Goal: Use online tool/utility

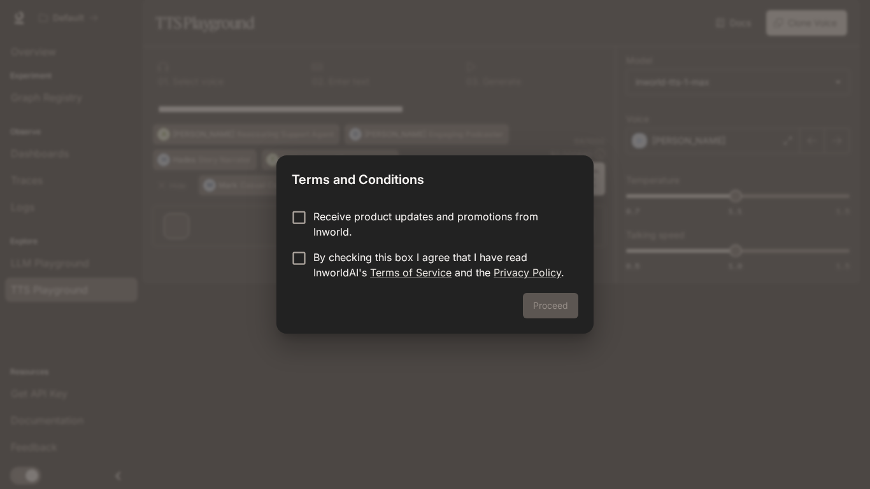
click at [551, 303] on div "Proceed" at bounding box center [434, 313] width 317 height 41
click at [542, 298] on button "Proceed" at bounding box center [550, 305] width 55 height 25
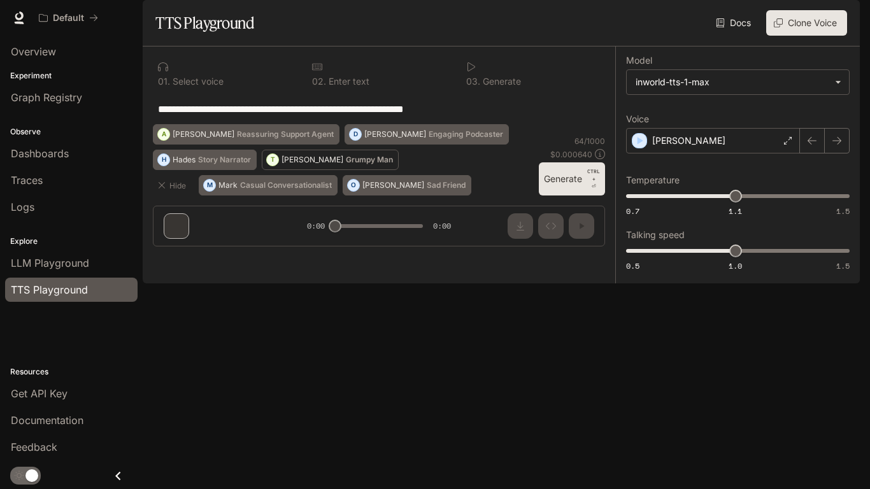
click at [277, 170] on div "T" at bounding box center [272, 160] width 11 height 20
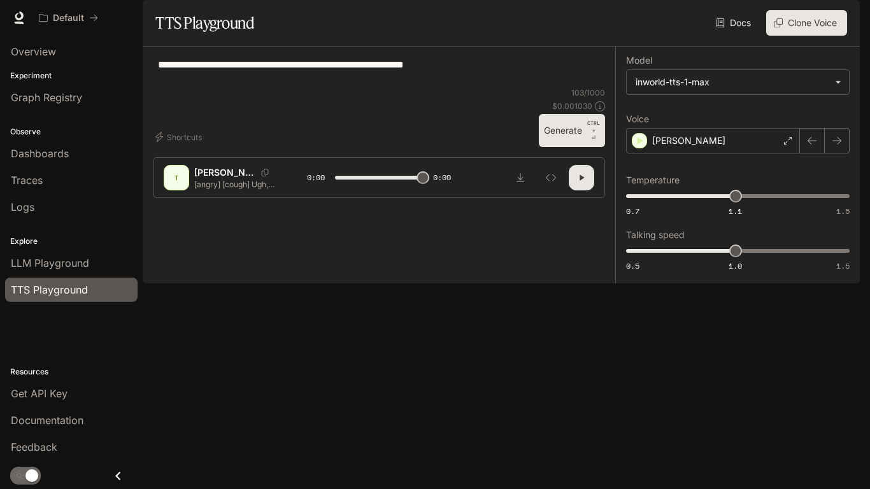
type input "*"
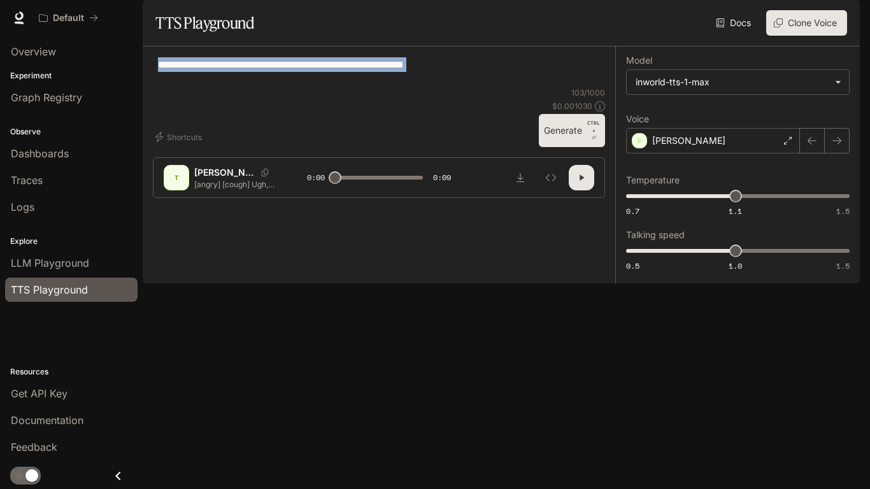
drag, startPoint x: 601, startPoint y: 99, endPoint x: 335, endPoint y: 105, distance: 266.3
click at [335, 87] on div "**********" at bounding box center [379, 72] width 452 height 31
click at [335, 87] on textarea "**********" at bounding box center [379, 71] width 442 height 29
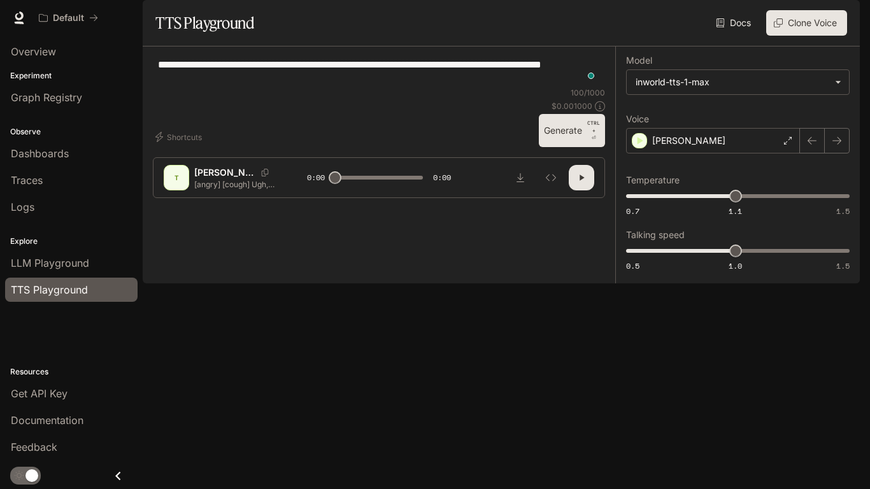
type textarea "**********"
drag, startPoint x: 332, startPoint y: 450, endPoint x: 380, endPoint y: 448, distance: 47.1
click at [341, 184] on span at bounding box center [335, 177] width 13 height 13
type input "*"
drag, startPoint x: 389, startPoint y: 446, endPoint x: 262, endPoint y: 453, distance: 127.6
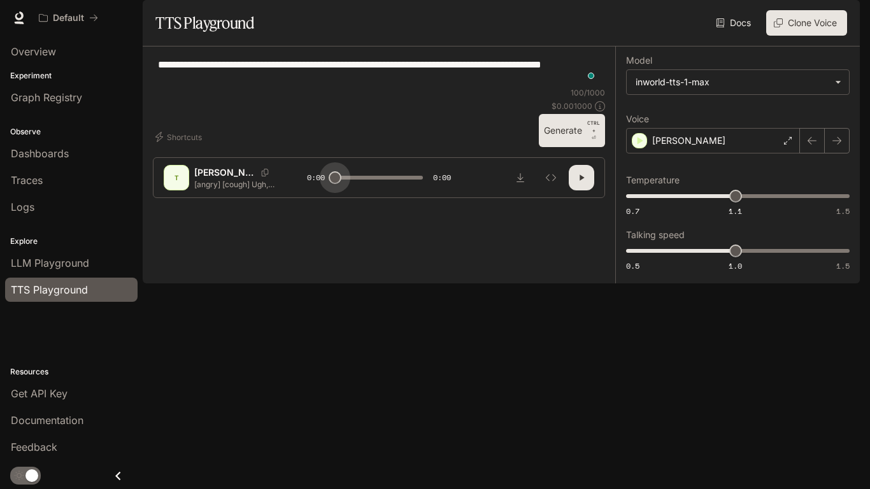
click at [262, 190] on div "T [PERSON_NAME] [angry] [cough] Ugh, this stupid cough... It's just so hard [co…" at bounding box center [379, 177] width 431 height 25
click at [388, 147] on div "Shortcuts 100 / 1000 $ 0.001000 Generate CTRL + ⏎" at bounding box center [379, 117] width 452 height 60
click at [721, 153] on div "[PERSON_NAME]" at bounding box center [713, 140] width 174 height 25
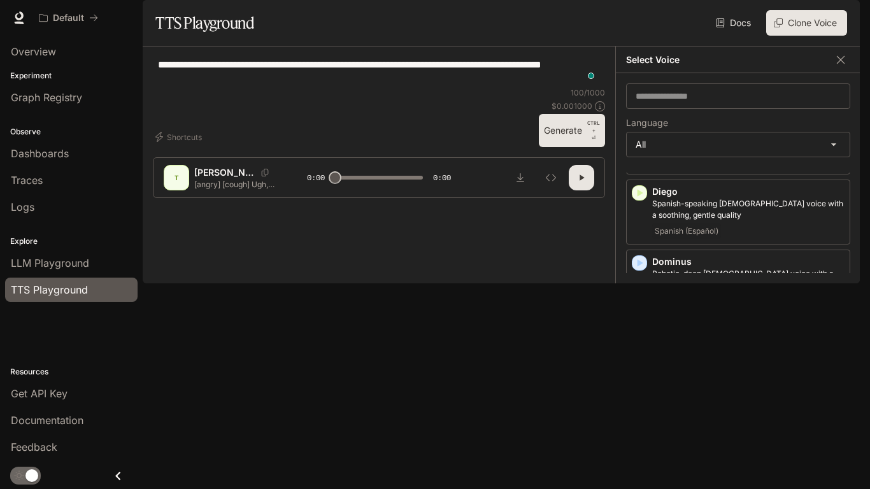
scroll to position [516, 0]
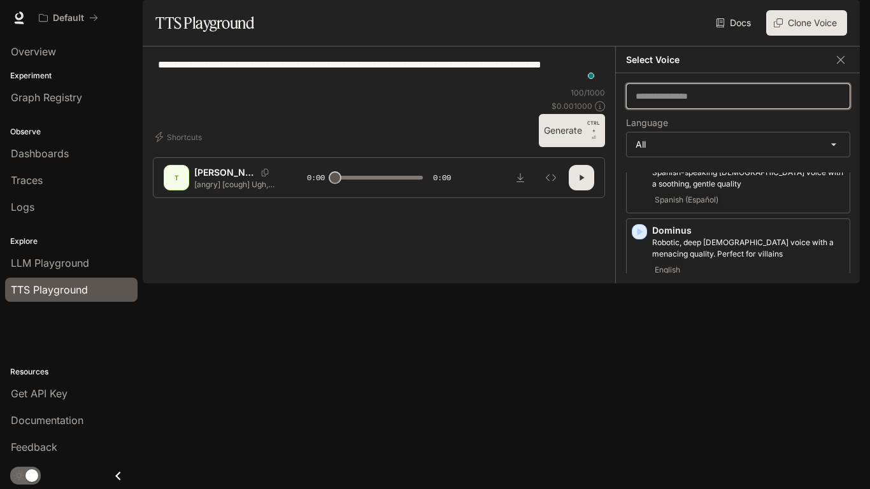
click at [660, 103] on input "text" at bounding box center [738, 96] width 223 height 13
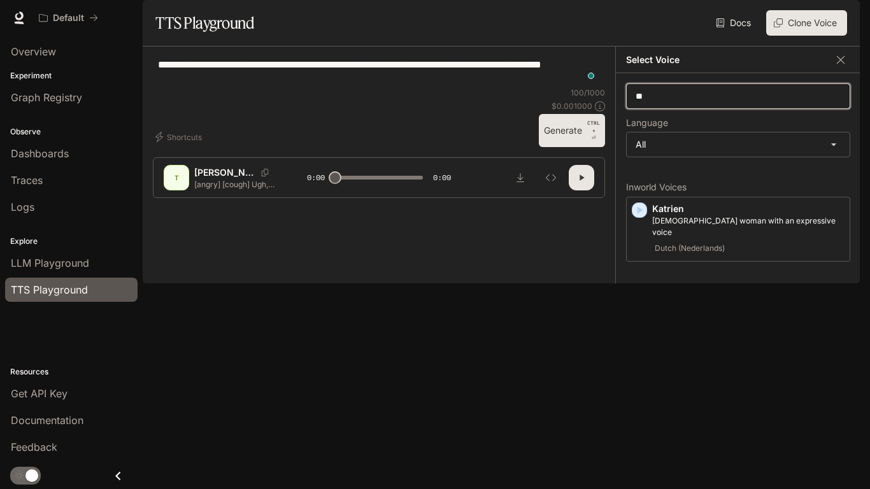
scroll to position [0, 0]
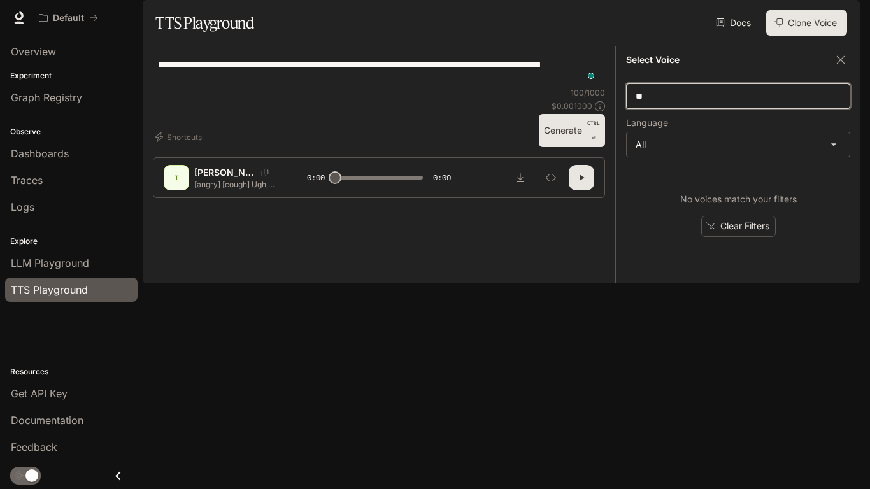
type input "*"
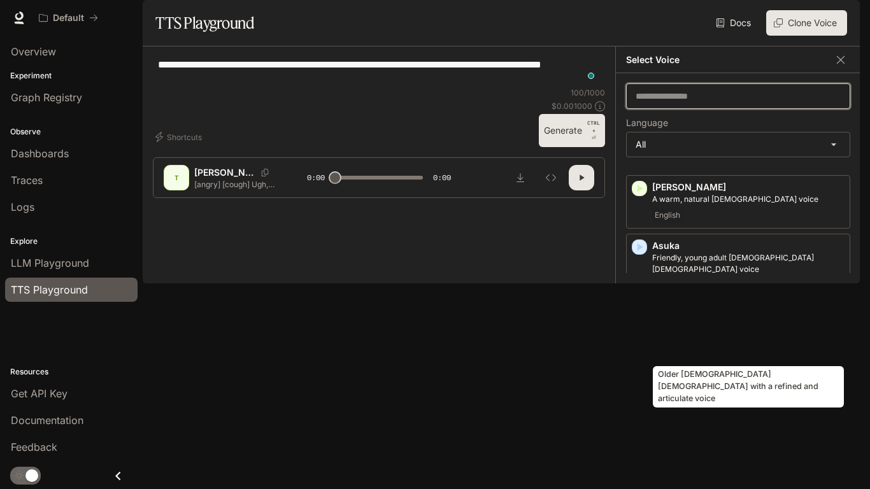
scroll to position [163, 0]
click at [715, 344] on p "Older [DEMOGRAPHIC_DATA] [DEMOGRAPHIC_DATA] with a refined and articulate voice" at bounding box center [748, 332] width 192 height 23
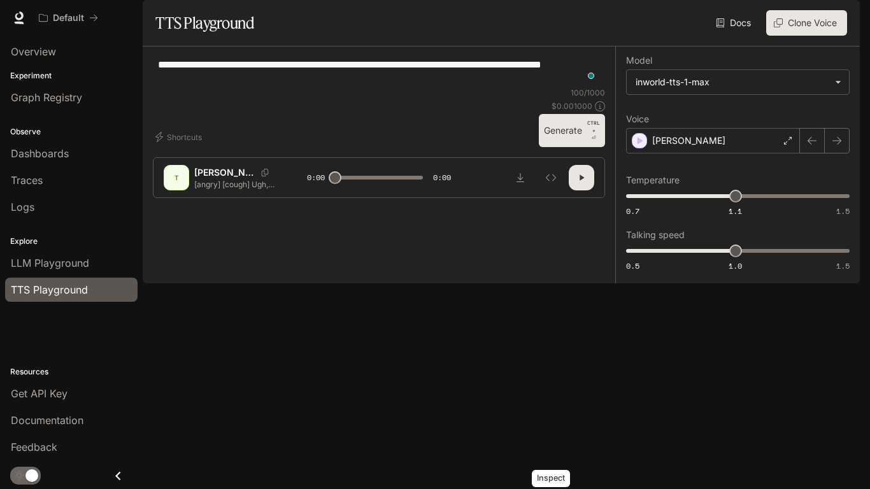
click at [573, 190] on button "button" at bounding box center [581, 177] width 25 height 25
click at [177, 190] on div "T" at bounding box center [176, 177] width 25 height 25
click at [178, 188] on div "T" at bounding box center [176, 177] width 20 height 20
click at [266, 147] on div "Shortcuts 100 / 1000 $ 0.001000 Generate CTRL + ⏎" at bounding box center [379, 117] width 452 height 60
click at [178, 147] on button "Shortcuts" at bounding box center [180, 137] width 54 height 20
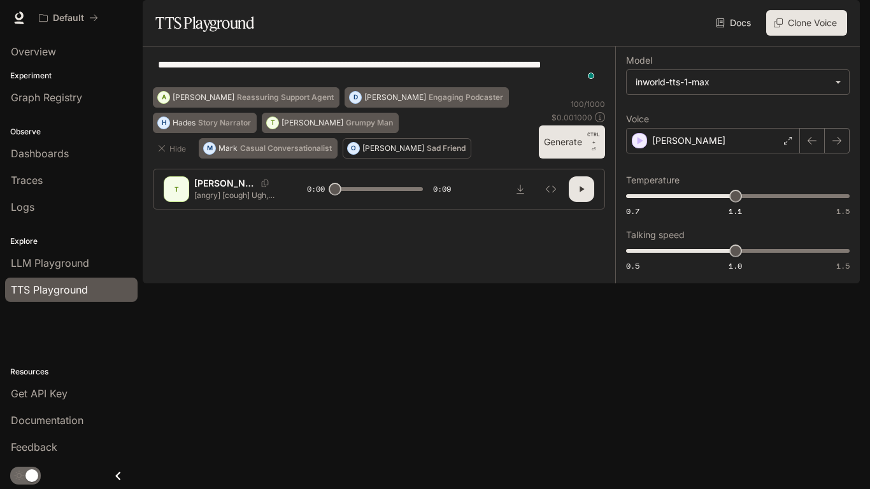
click at [362, 152] on p "[PERSON_NAME]" at bounding box center [393, 149] width 62 height 8
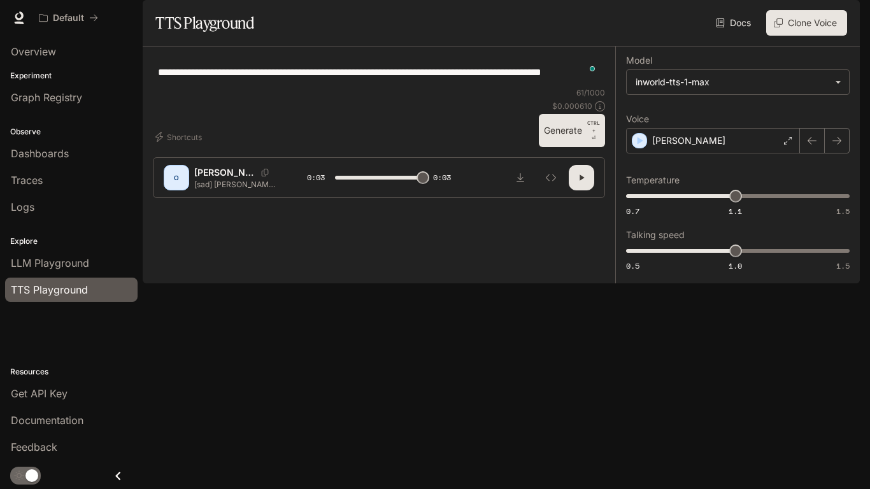
type input "*"
drag, startPoint x: 732, startPoint y: 282, endPoint x: 869, endPoint y: 289, distance: 137.7
click at [869, 289] on div "**********" at bounding box center [435, 244] width 870 height 489
type input "***"
click at [588, 190] on button "button" at bounding box center [581, 177] width 25 height 25
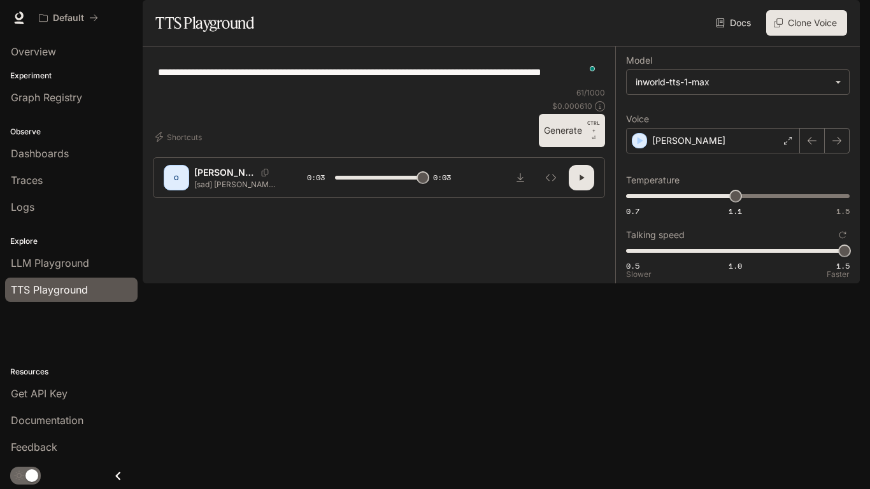
type input "*"
drag, startPoint x: 845, startPoint y: 294, endPoint x: 454, endPoint y: 287, distance: 391.1
click at [454, 283] on div "**********" at bounding box center [501, 164] width 717 height 237
type input "***"
click at [577, 190] on button "button" at bounding box center [581, 177] width 25 height 25
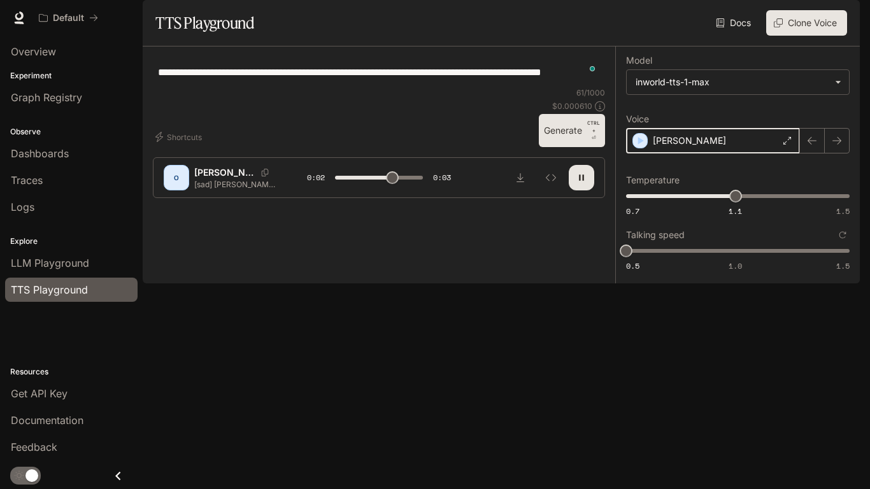
click at [645, 147] on icon "button" at bounding box center [640, 140] width 13 height 13
type input "*"
click at [688, 153] on div "[PERSON_NAME]" at bounding box center [713, 140] width 174 height 25
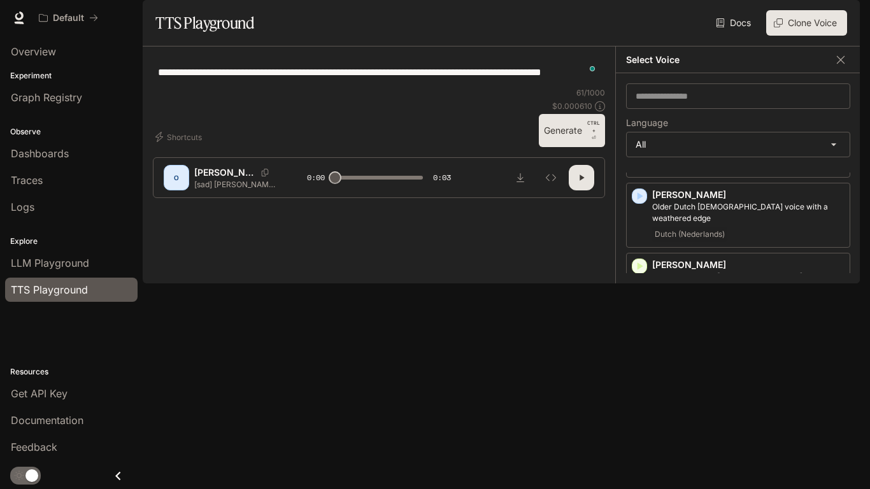
scroll to position [743, 0]
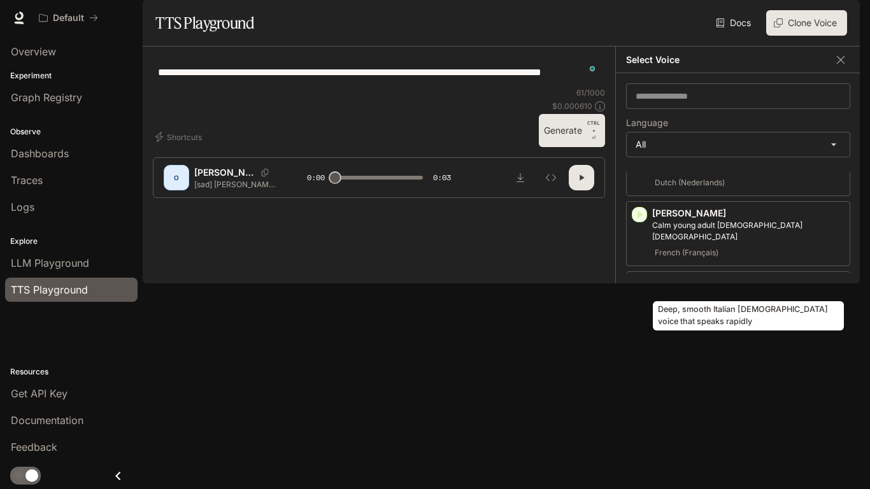
click at [678, 293] on div "Deep, smooth Italian [DEMOGRAPHIC_DATA] voice that speaks rapidly" at bounding box center [749, 311] width 194 height 39
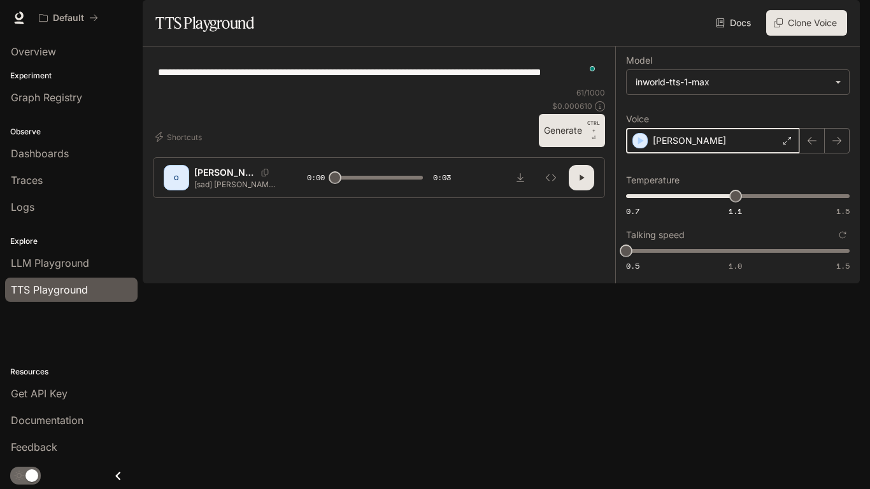
click at [638, 147] on icon "button" at bounding box center [640, 140] width 13 height 13
